Goal: Information Seeking & Learning: Learn about a topic

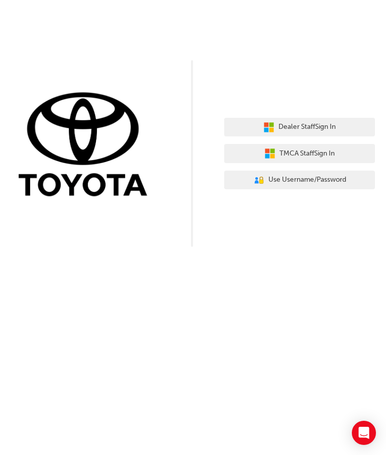
click at [336, 130] on span "Dealer Staff Sign In" at bounding box center [307, 127] width 57 height 12
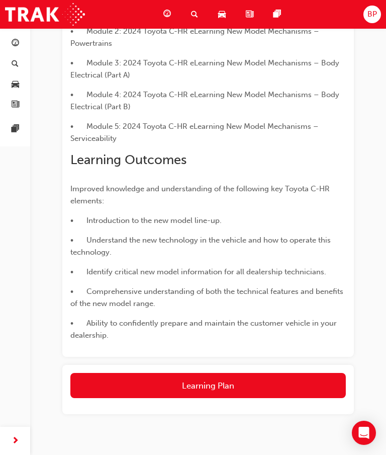
scroll to position [386, 0]
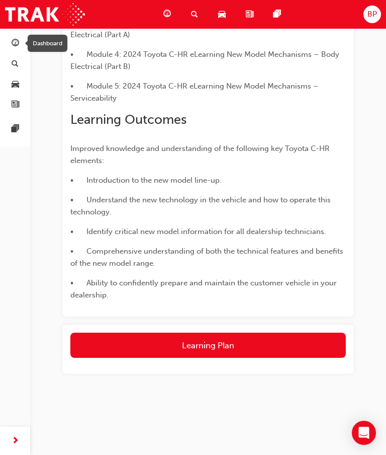
click at [21, 45] on link "button" at bounding box center [15, 43] width 22 height 19
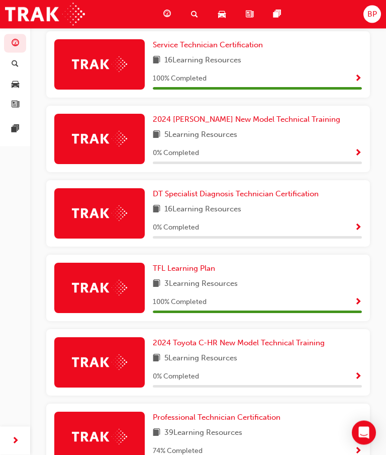
scroll to position [245, 0]
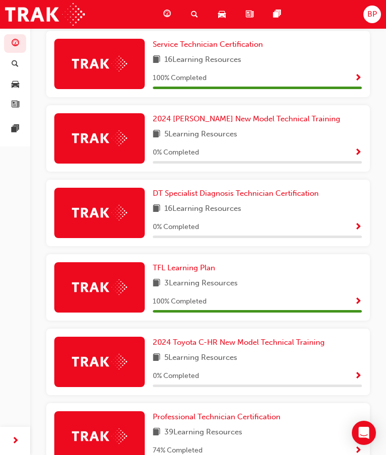
click at [295, 117] on span "2024 Prado New Model Technical Training" at bounding box center [247, 118] width 188 height 9
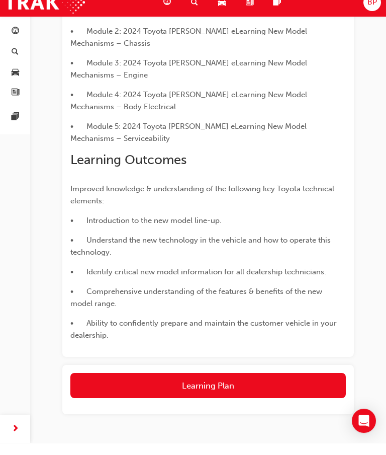
scroll to position [318, 0]
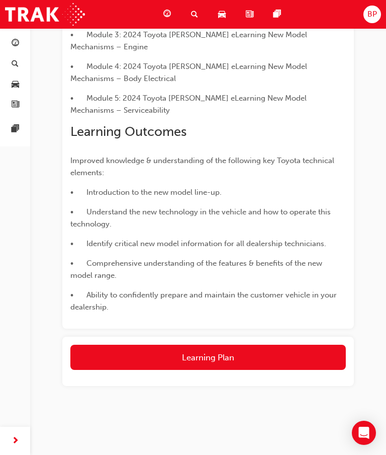
click at [296, 345] on button "Learning Plan" at bounding box center [208, 357] width 276 height 25
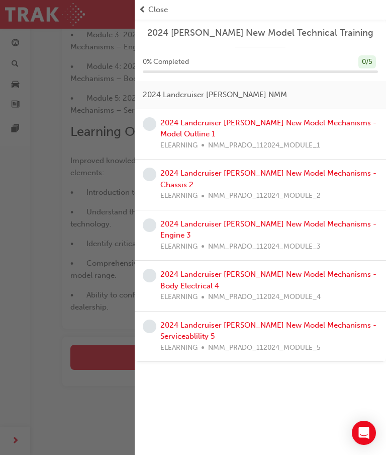
click at [342, 124] on link "2024 Landcruiser Prado New Model Mechanisms - Model Outline 1" at bounding box center [268, 128] width 216 height 21
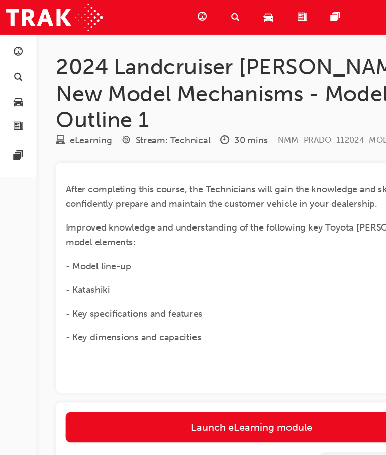
click at [244, 341] on link "Launch eLearning module" at bounding box center [208, 353] width 308 height 25
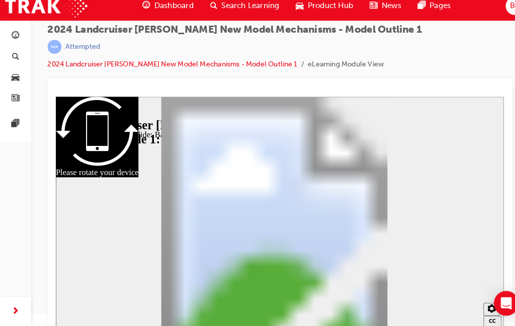
scroll to position [158, 0]
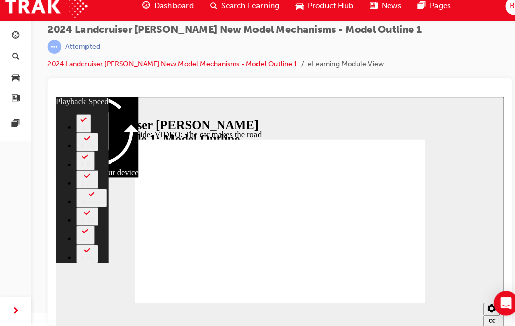
type input "86"
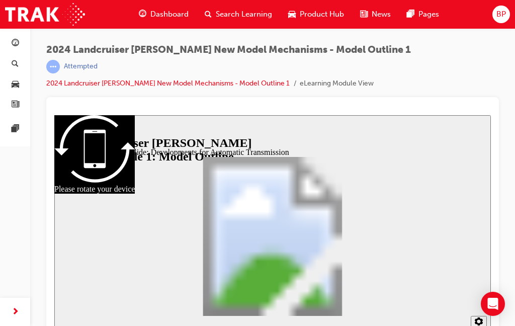
scroll to position [13, 0]
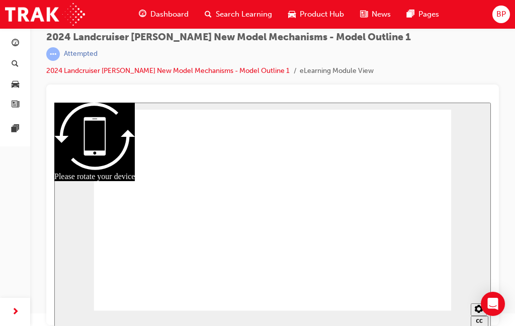
radio input "true"
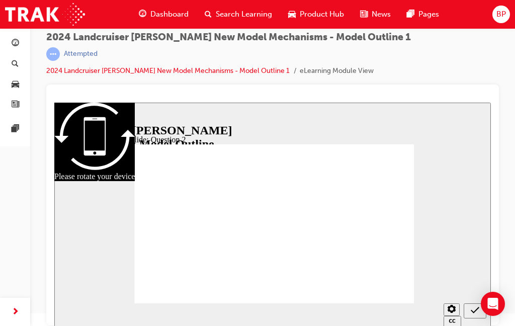
radio input "true"
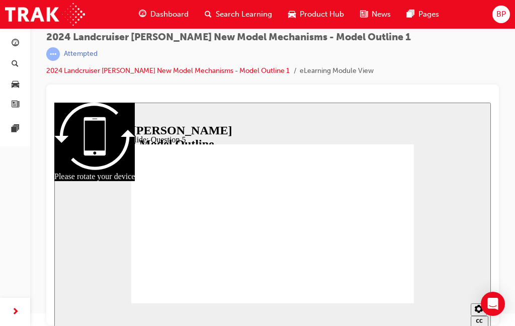
radio input "false"
radio input "true"
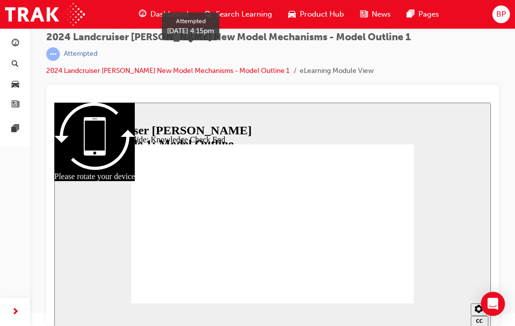
click at [71, 115] on div "Sidebar Toggle" at bounding box center [66, 119] width 17 height 8
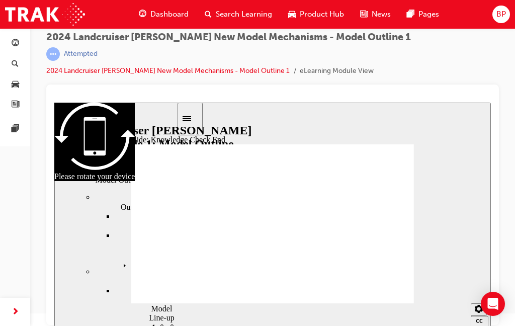
click at [191, 119] on icon "Sidebar Toggle" at bounding box center [187, 118] width 9 height 5
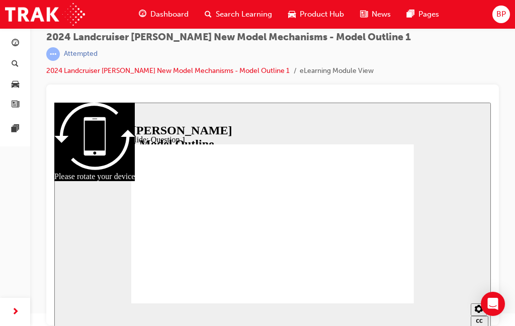
radio input "true"
radio input "false"
radio input "true"
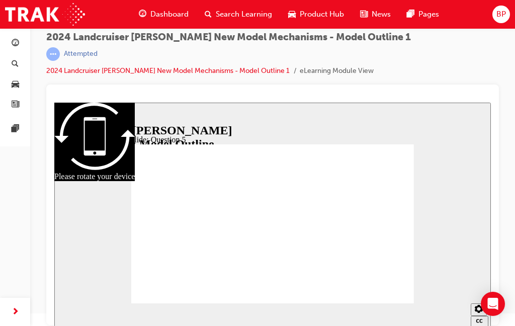
radio input "true"
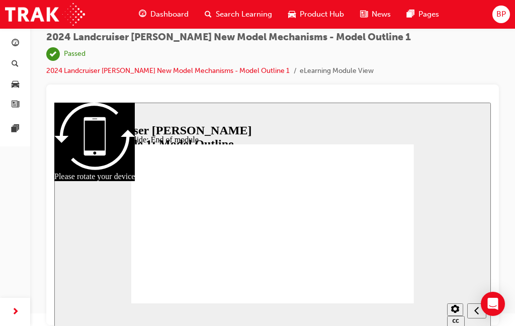
click at [386, 316] on div "Previous (Ctrl+Alt+Comma)" at bounding box center [476, 311] width 11 height 11
click at [92, 72] on link "2024 Landcruiser Prado New Model Mechanisms - Model Outline 1" at bounding box center [167, 70] width 243 height 9
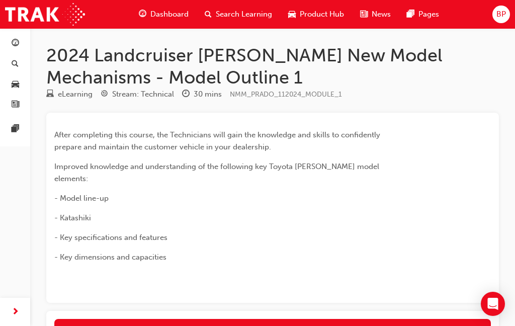
click at [150, 17] on span "Dashboard" at bounding box center [169, 15] width 38 height 12
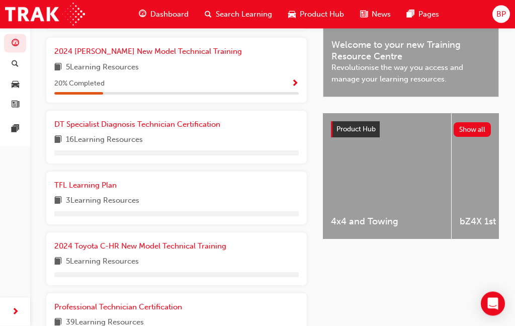
scroll to position [311, 0]
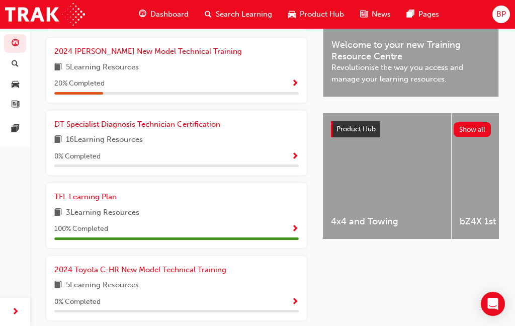
click at [125, 49] on span "2024 Prado New Model Technical Training" at bounding box center [148, 51] width 188 height 9
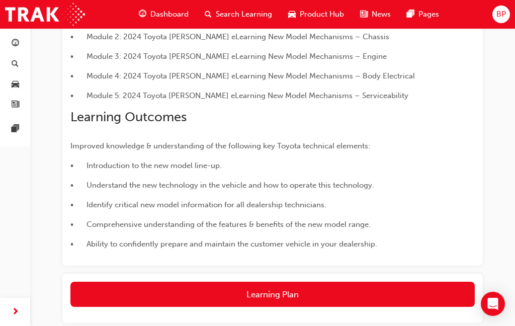
scroll to position [298, 0]
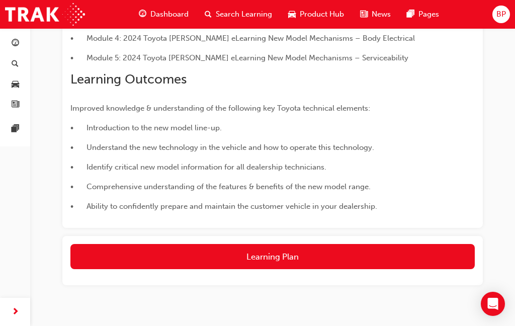
click at [318, 265] on button "Learning Plan" at bounding box center [272, 256] width 404 height 25
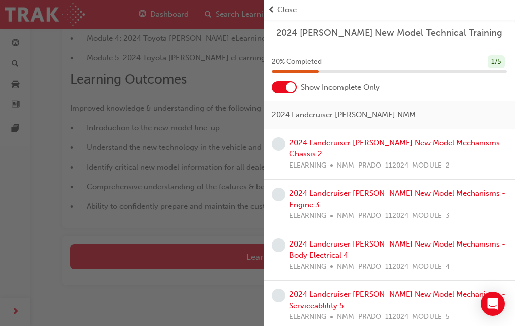
click at [386, 141] on link "2024 Landcruiser Prado New Model Mechanisms - Chassis 2" at bounding box center [397, 148] width 216 height 21
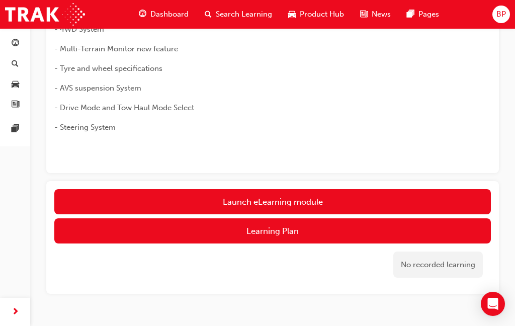
scroll to position [182, 0]
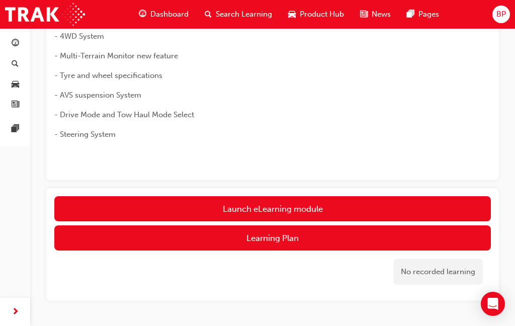
click at [341, 204] on link "Launch eLearning module" at bounding box center [272, 208] width 437 height 25
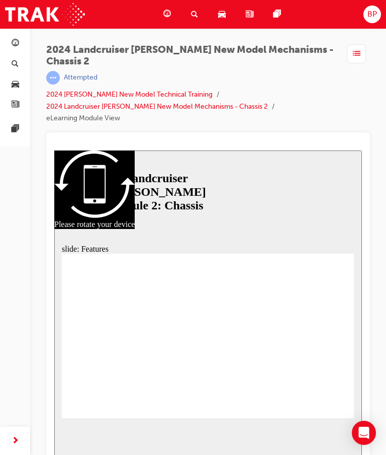
click at [370, 18] on span "BP" at bounding box center [373, 15] width 10 height 12
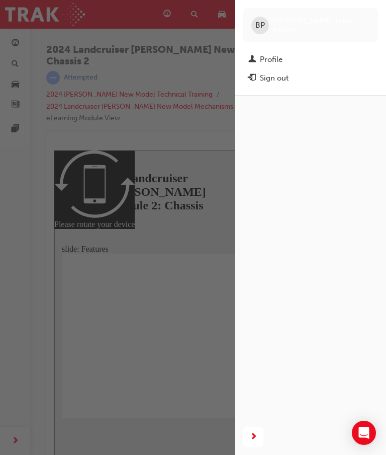
click at [317, 74] on div "Sign out" at bounding box center [311, 78] width 125 height 13
